Goal: Task Accomplishment & Management: Use online tool/utility

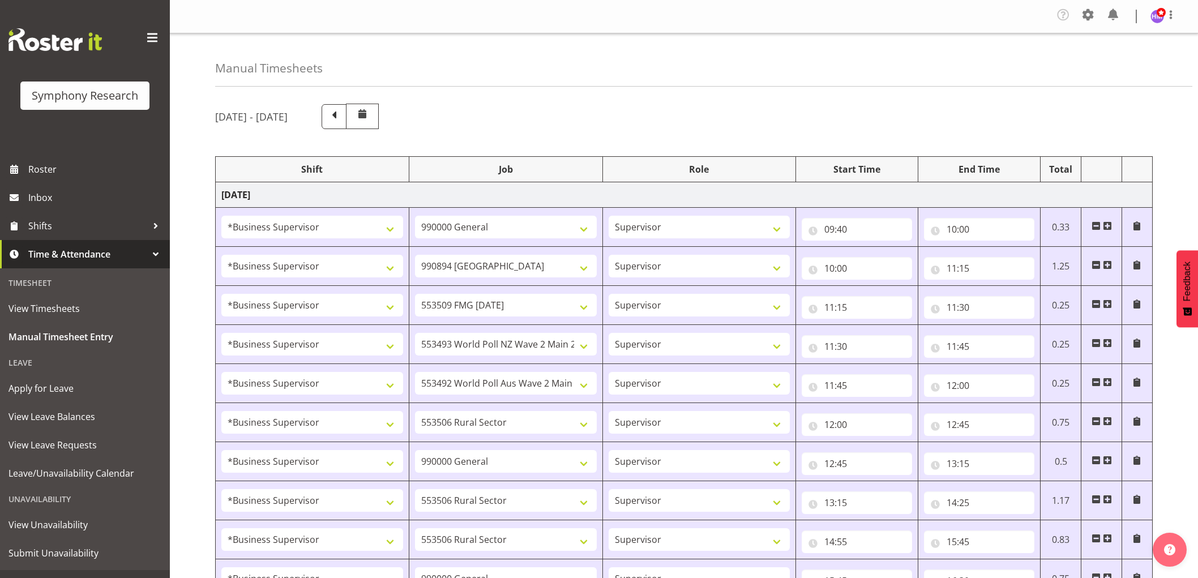
select select "1607"
select select "743"
select select "1607"
select select "10576"
select select "1607"
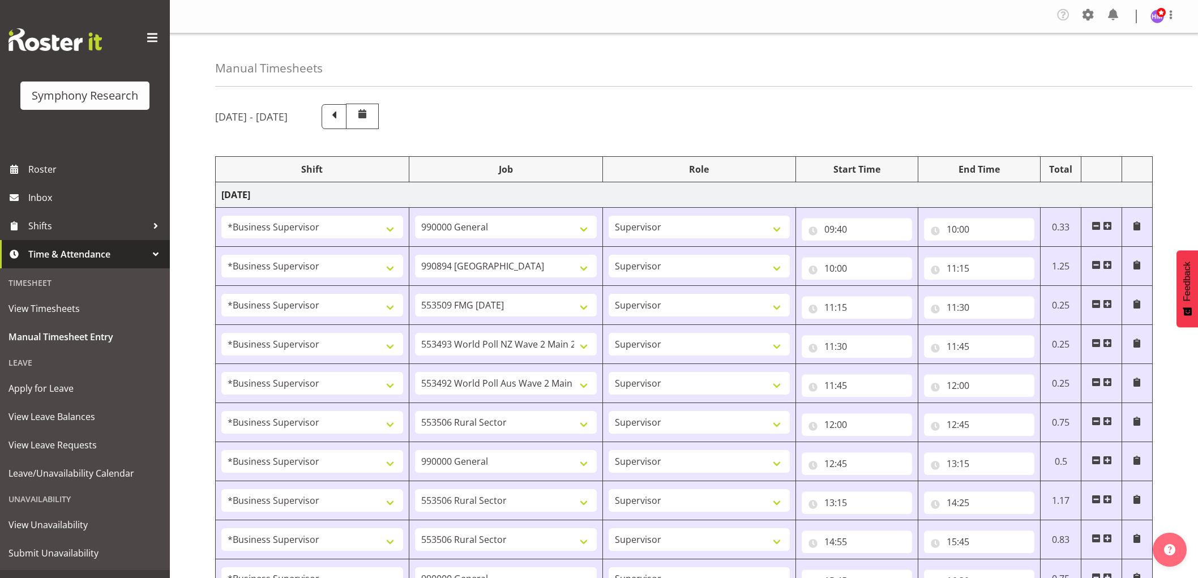
select select "10585"
select select "1607"
select select "10527"
select select "1607"
select select "10499"
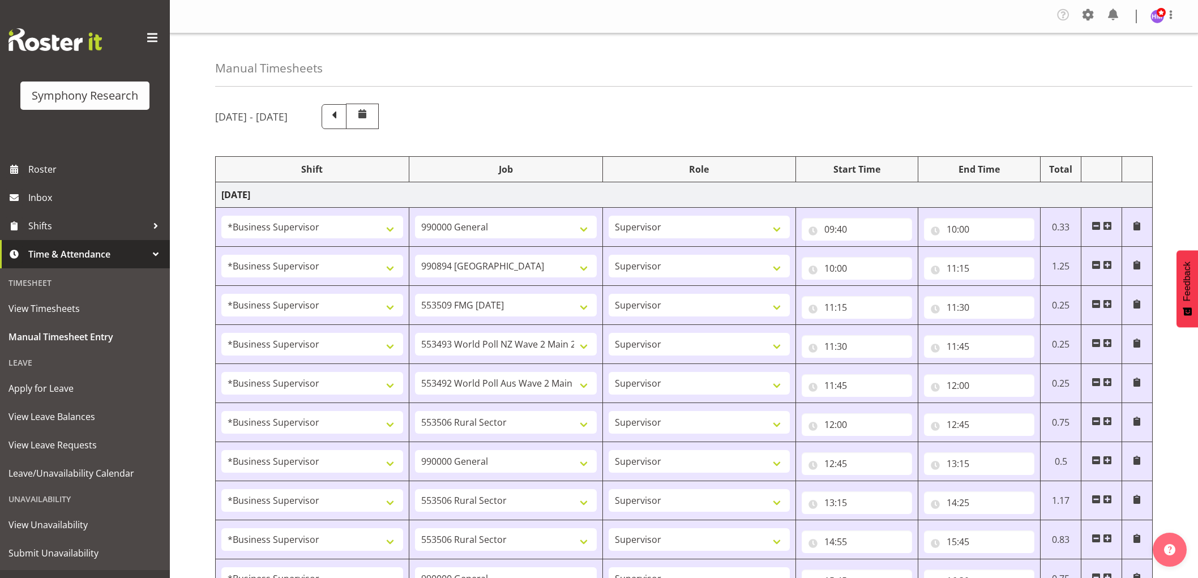
select select "1607"
select select "10587"
select select "1607"
select select "743"
select select "1607"
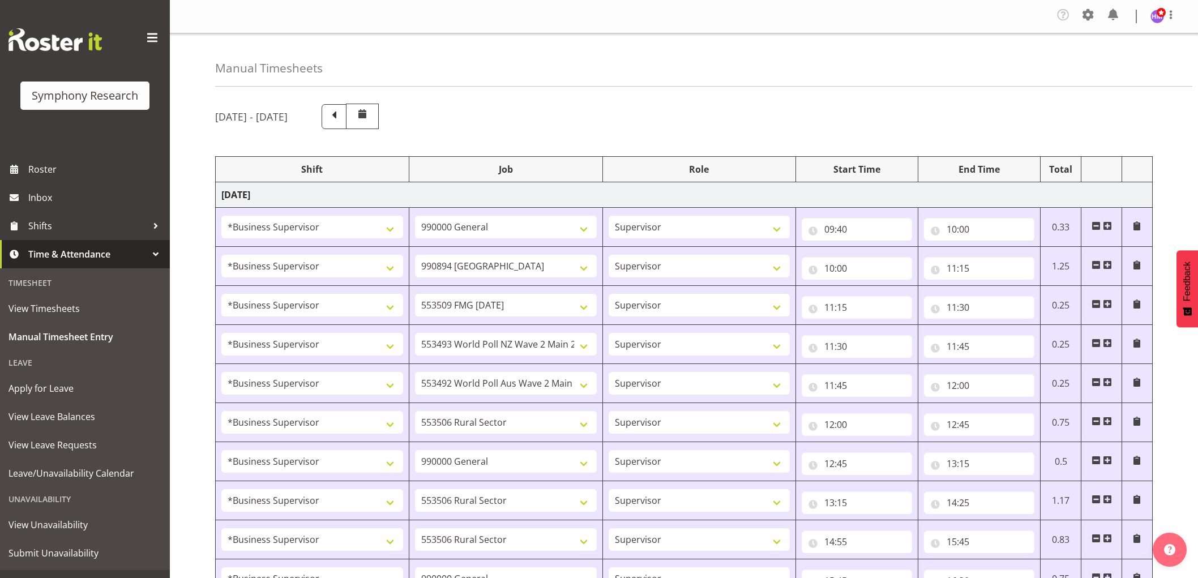
select select "10587"
select select "1607"
select select "10587"
select select "1607"
select select "743"
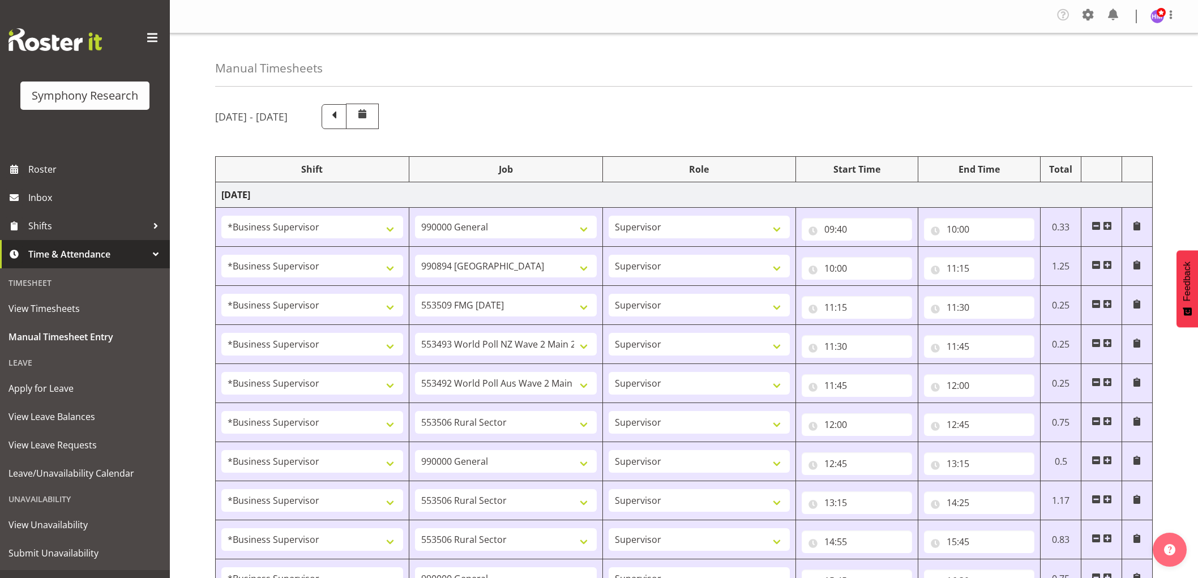
select select "1607"
select select "743"
select select "1607"
select select "10585"
select select "1607"
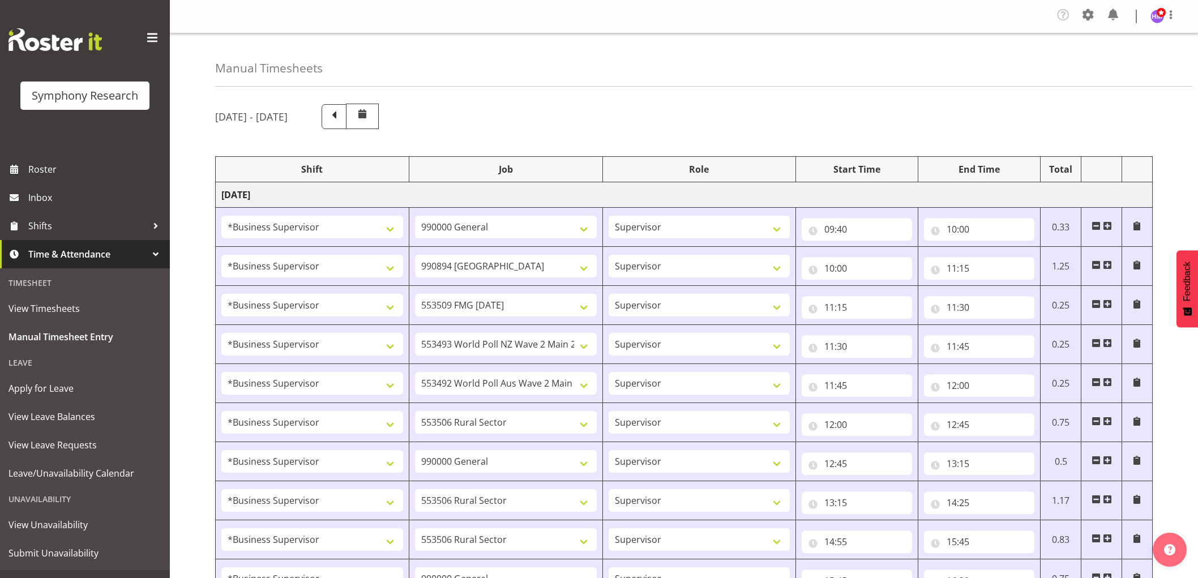
select select "9636"
select select "1607"
select select "10576"
select select "1607"
select select "10499"
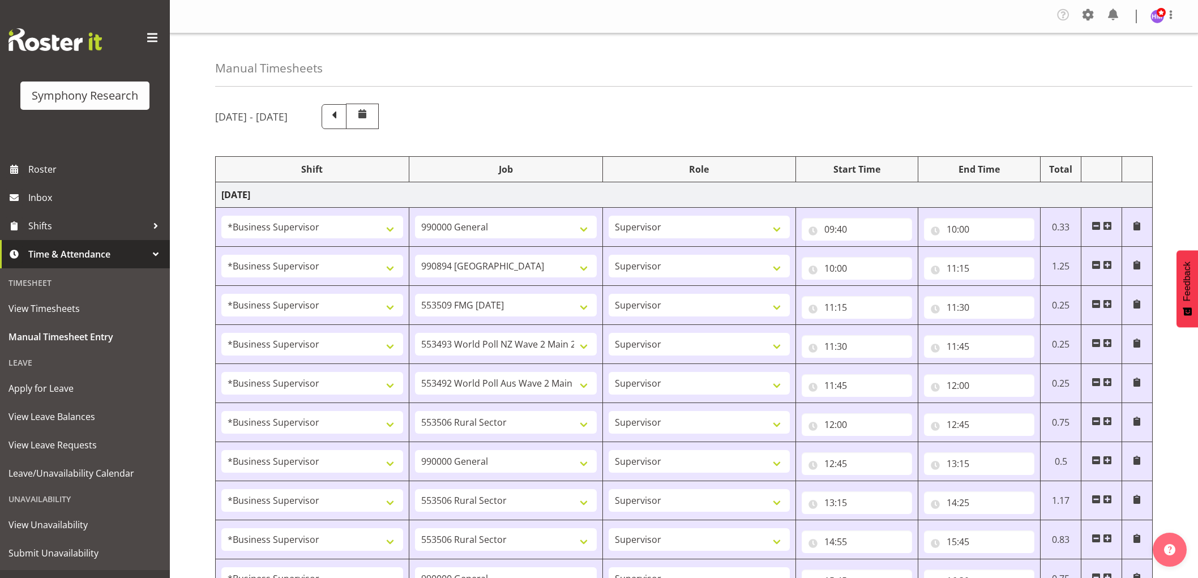
select select "1607"
select select "10527"
select select "1607"
select select "10587"
select select "1607"
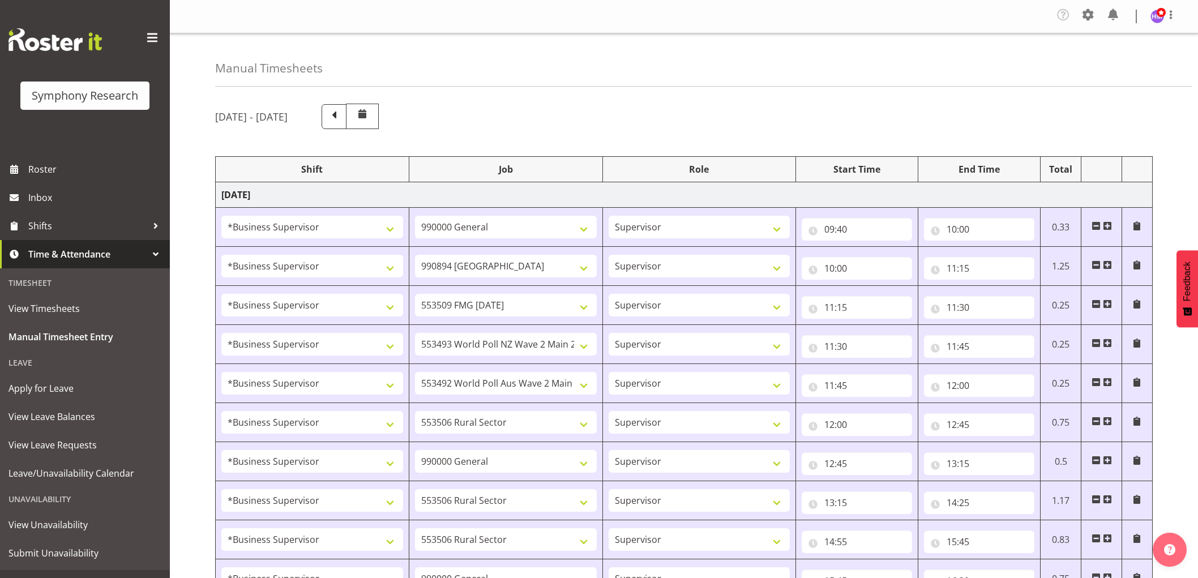
select select "10242"
select select "1607"
select select "10585"
select select "1607"
select select "10242"
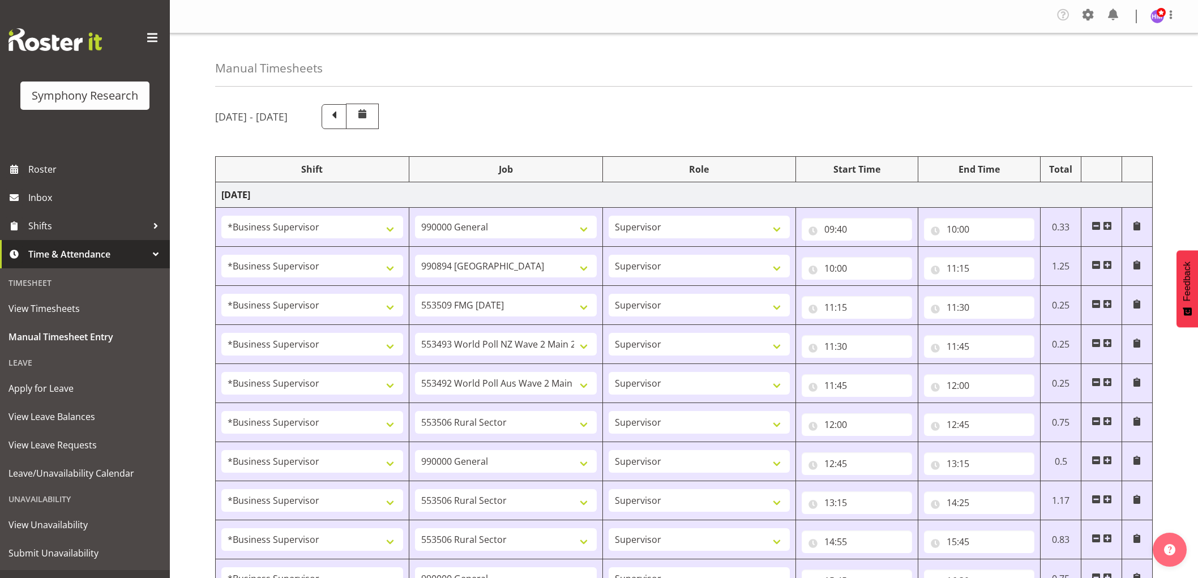
select select "1607"
select select "9426"
select select "1607"
select select "9636"
select select "1607"
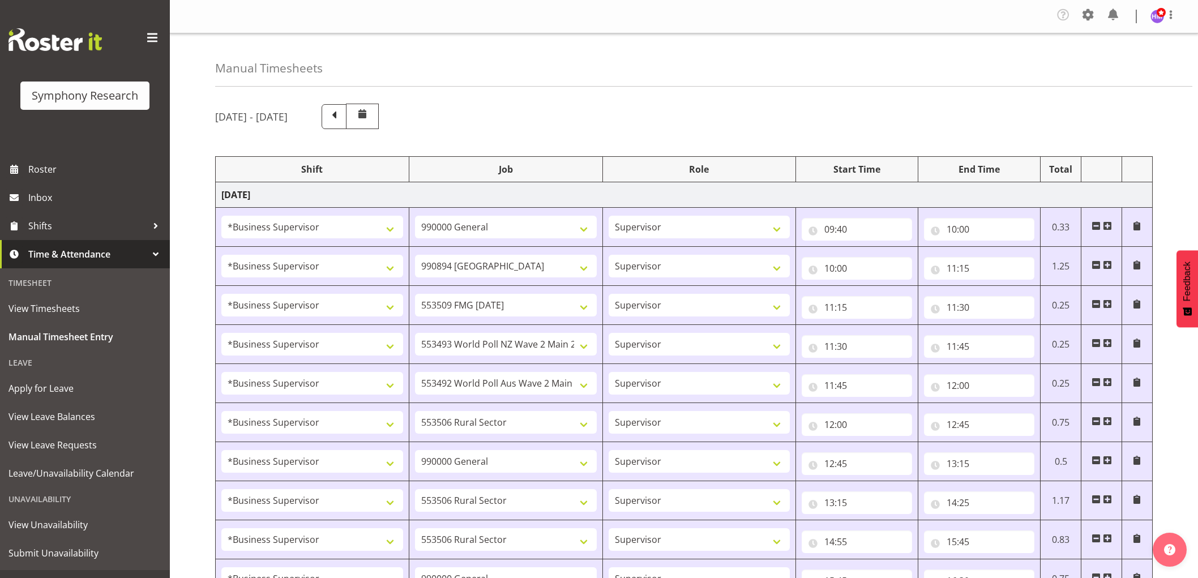
select select "10587"
select select "1607"
select select "743"
select select "1607"
select select "10587"
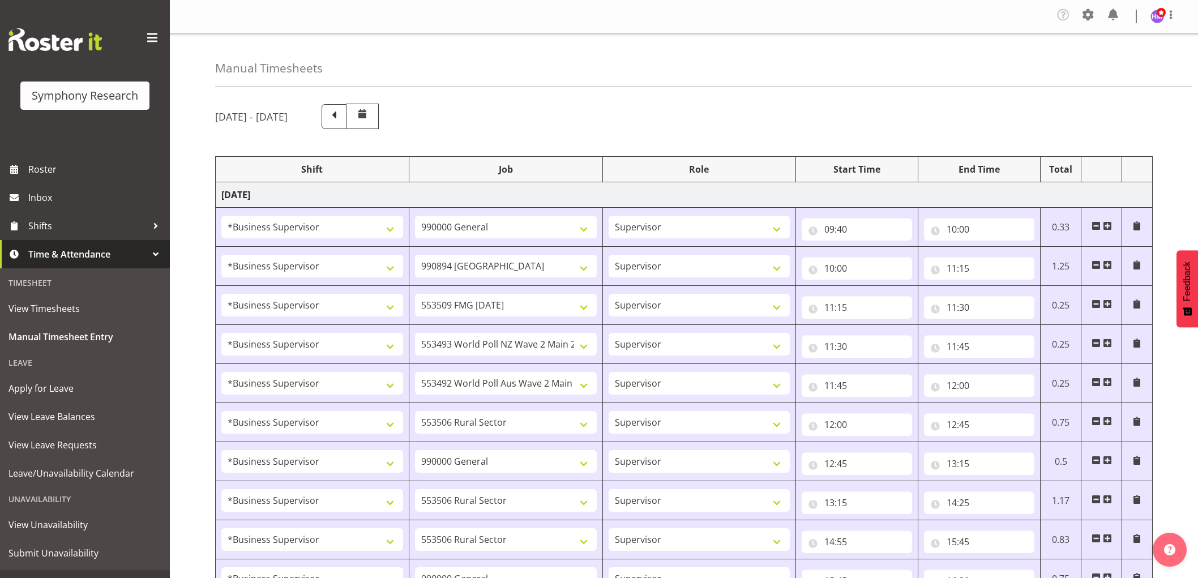
select select "1607"
select select "743"
select select "1607"
select select "2379"
select select "1607"
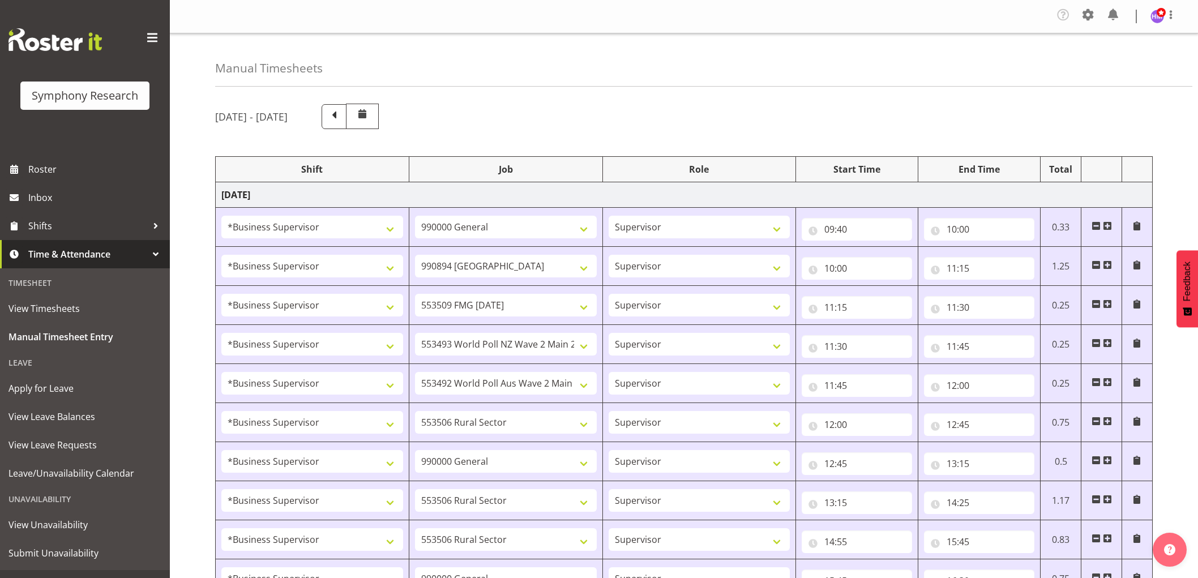
select select "10585"
select select "1607"
select select "9636"
select select "1607"
select select "9426"
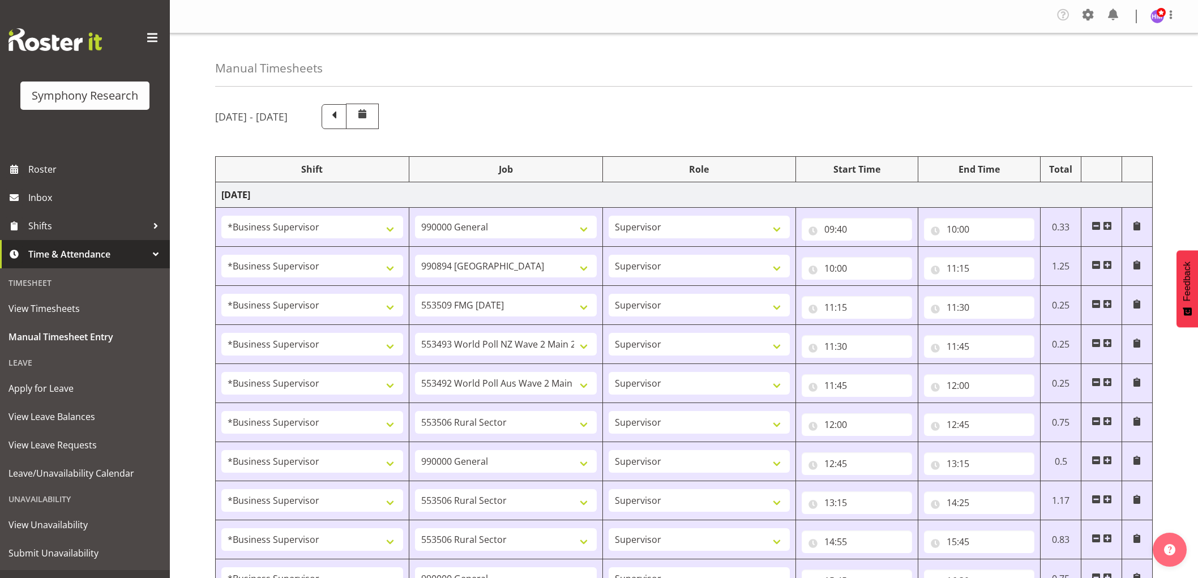
select select "1607"
select select "10242"
select select "1607"
select select "10587"
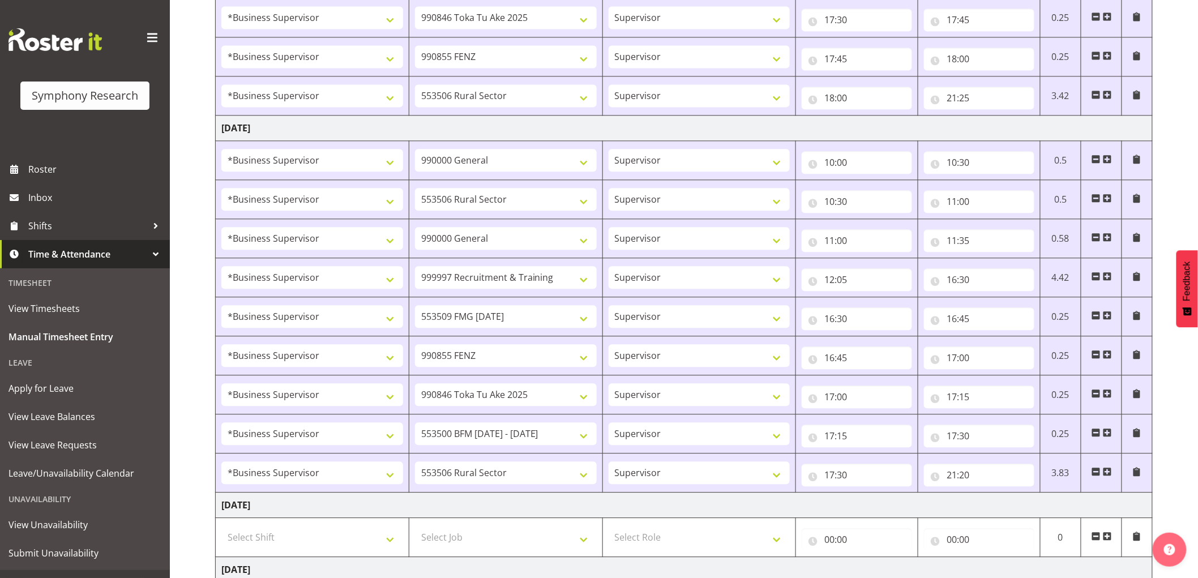
scroll to position [1265, 0]
